Goal: Find specific page/section: Find specific page/section

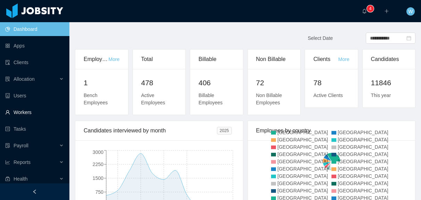
click at [20, 112] on link "Workers" at bounding box center [34, 112] width 59 height 14
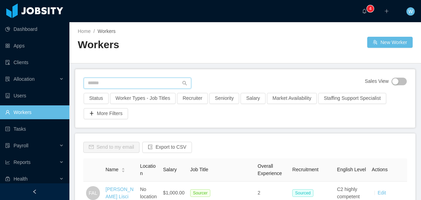
click at [122, 87] on input "text" at bounding box center [138, 83] width 108 height 11
type input "*******"
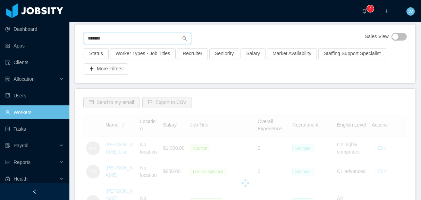
scroll to position [45, 0]
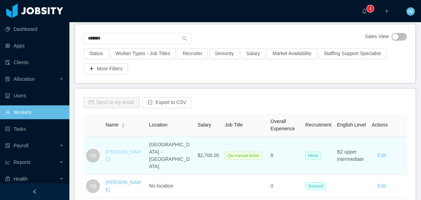
click at [125, 149] on link "[PERSON_NAME]" at bounding box center [122, 155] width 35 height 13
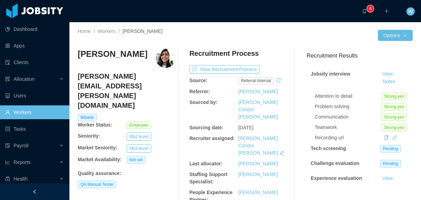
click at [166, 54] on img at bounding box center [165, 58] width 19 height 19
